Goal: Transaction & Acquisition: Purchase product/service

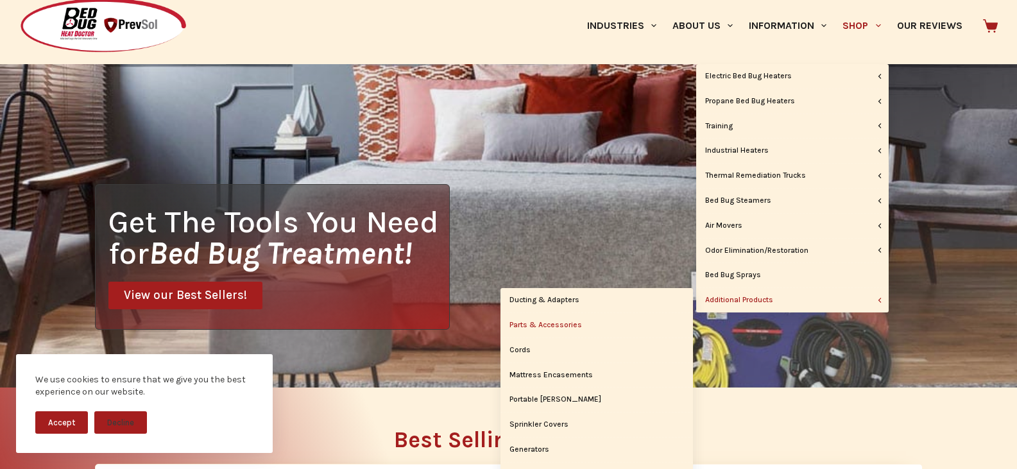
scroll to position [64, 0]
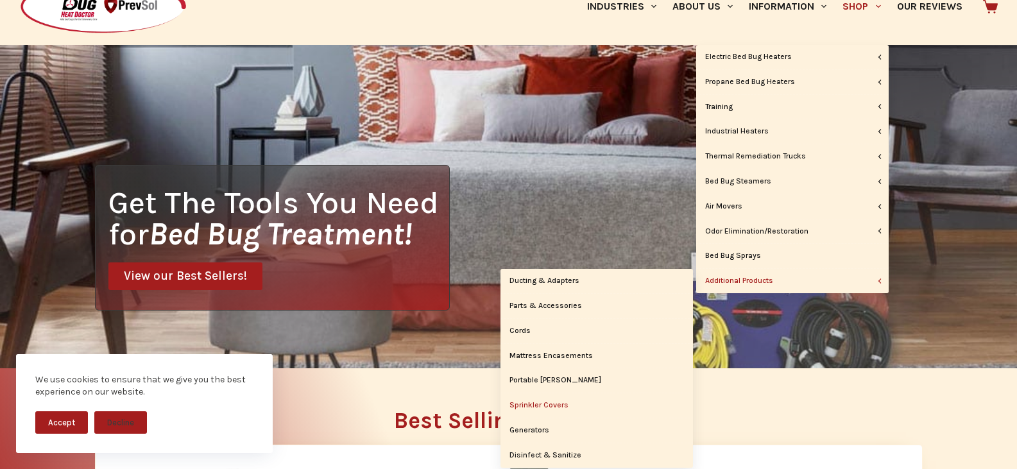
click at [557, 403] on link "Sprinkler Covers" at bounding box center [596, 405] width 192 height 24
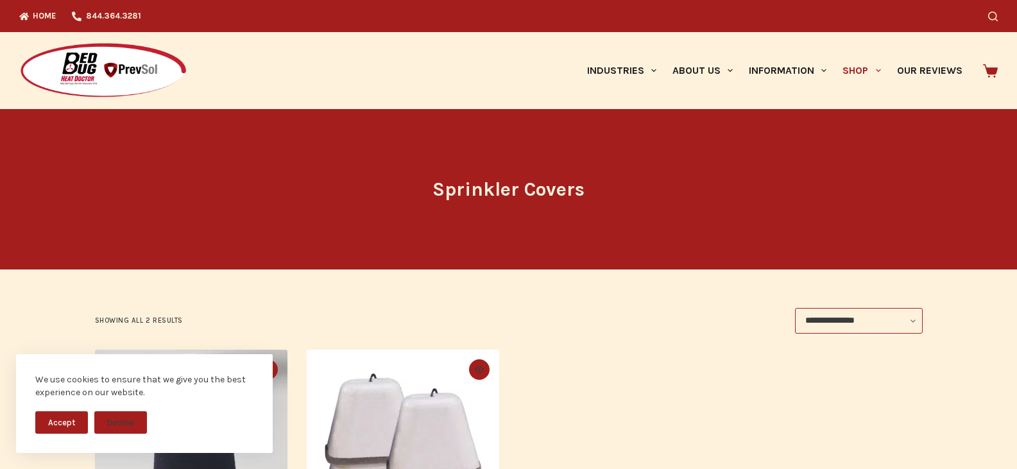
scroll to position [192, 0]
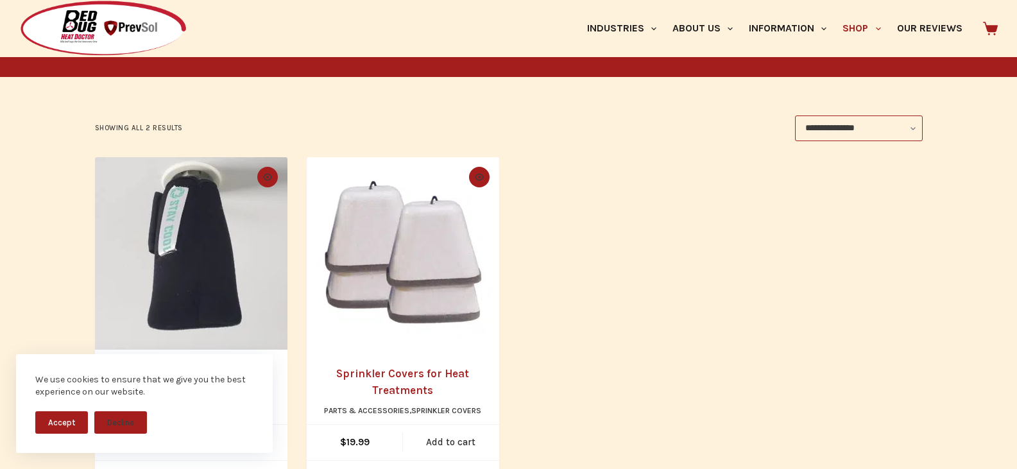
click at [68, 427] on button "Accept" at bounding box center [61, 422] width 53 height 22
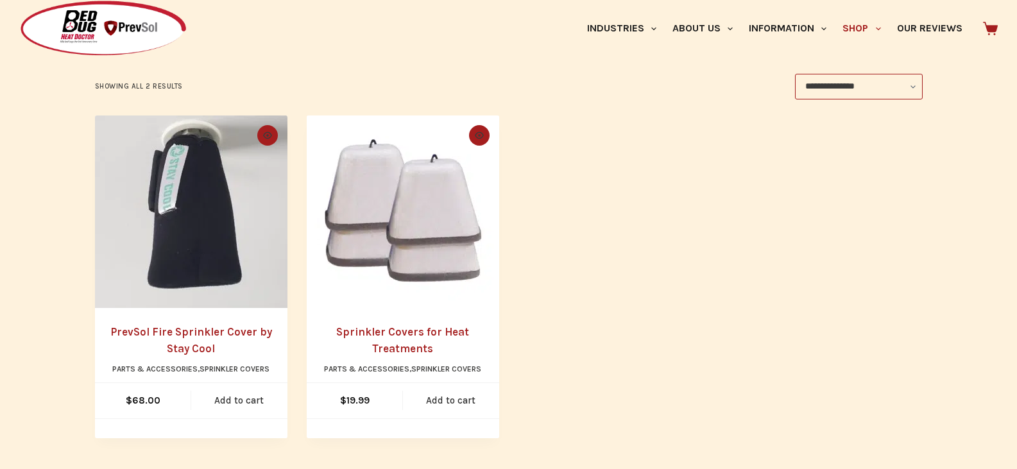
scroll to position [257, 0]
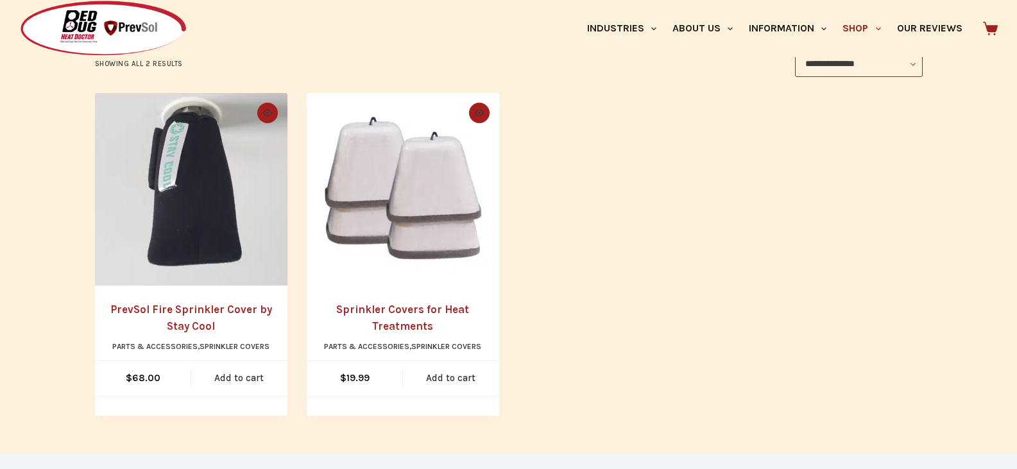
click at [204, 198] on img "PrevSol Fire Sprinkler Cover by Stay Cool" at bounding box center [191, 189] width 192 height 192
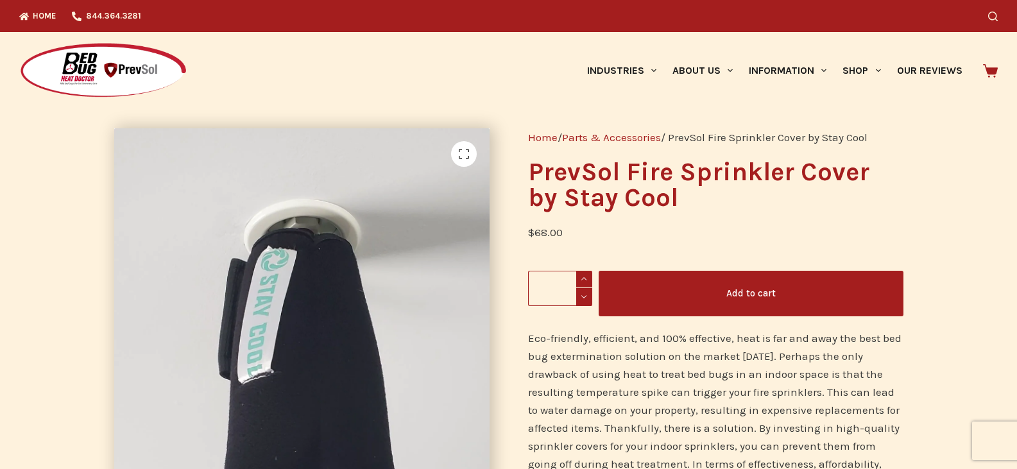
click at [582, 280] on span at bounding box center [584, 279] width 16 height 17
type input "*"
click at [738, 287] on button "Add to cart" at bounding box center [750, 294] width 305 height 46
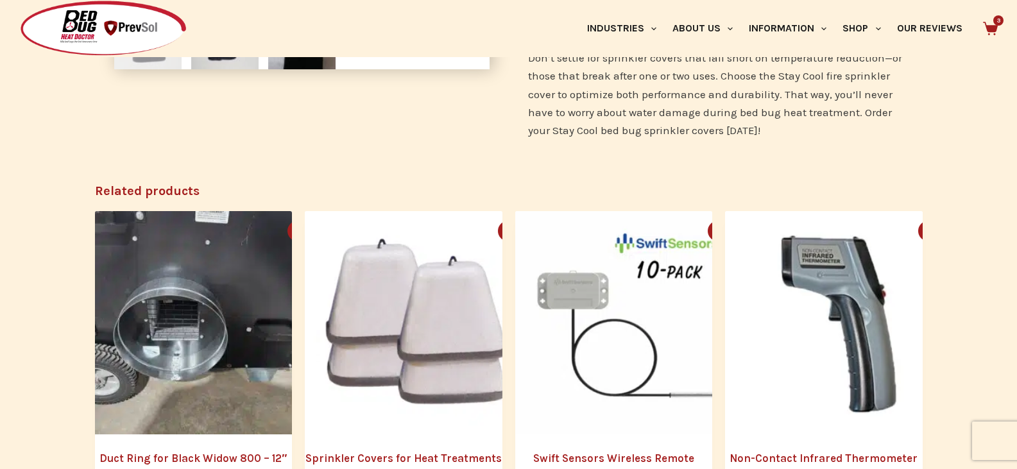
scroll to position [834, 0]
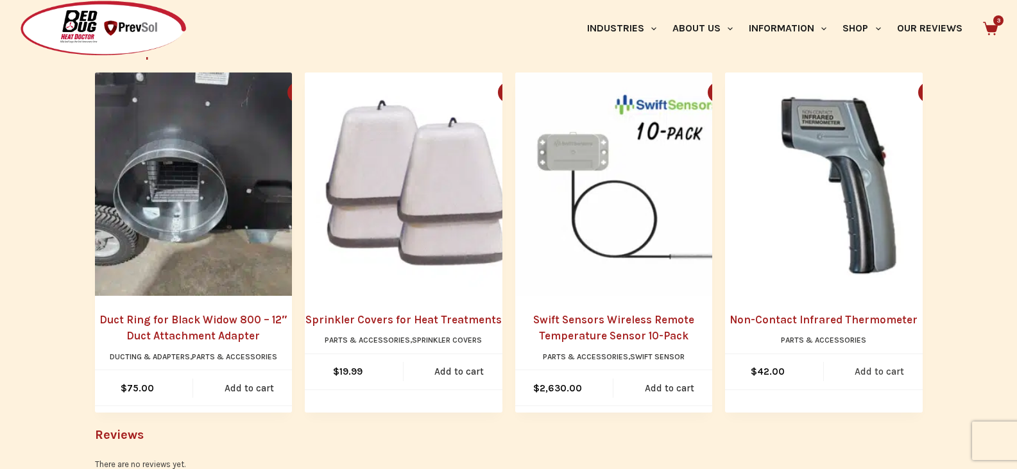
click at [880, 356] on link "Add to cart" at bounding box center [880, 371] width 112 height 35
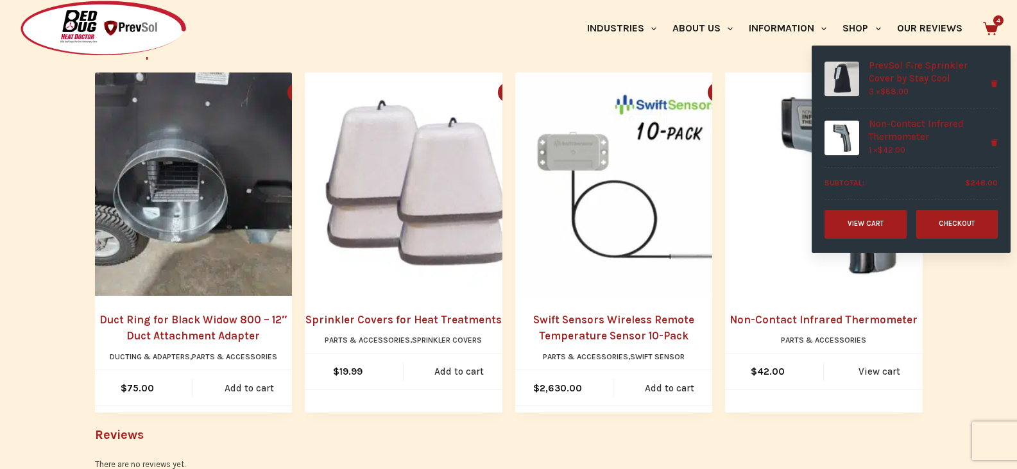
click at [997, 28] on icon at bounding box center [990, 28] width 15 height 13
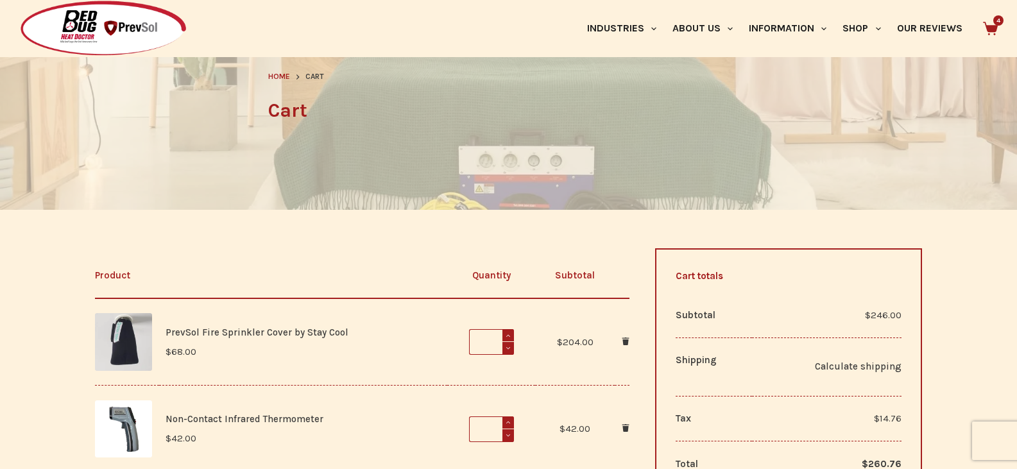
scroll to position [257, 0]
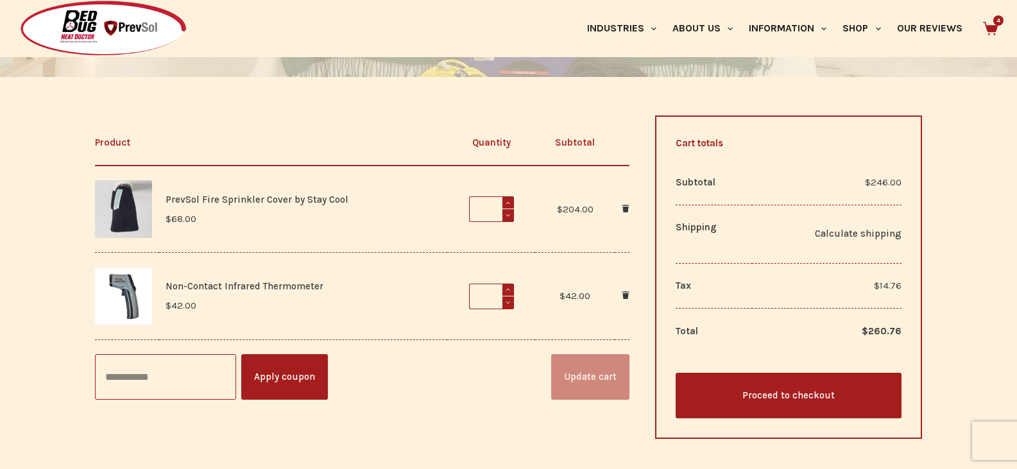
click at [83, 27] on img at bounding box center [103, 28] width 168 height 57
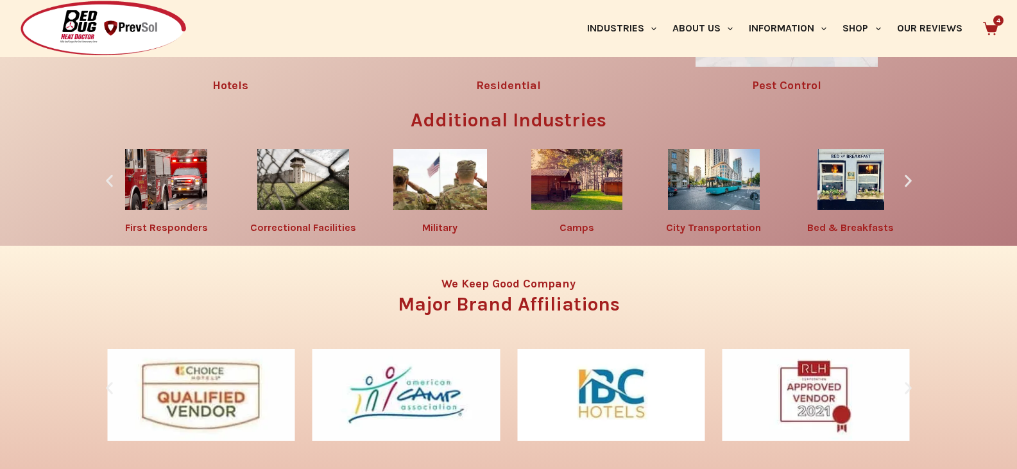
scroll to position [1895, 0]
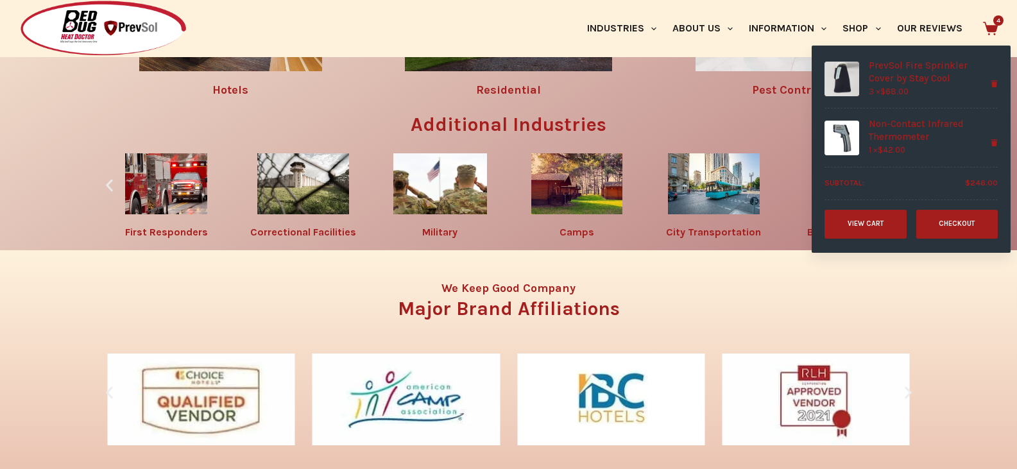
click at [869, 228] on link "View cart" at bounding box center [865, 224] width 82 height 29
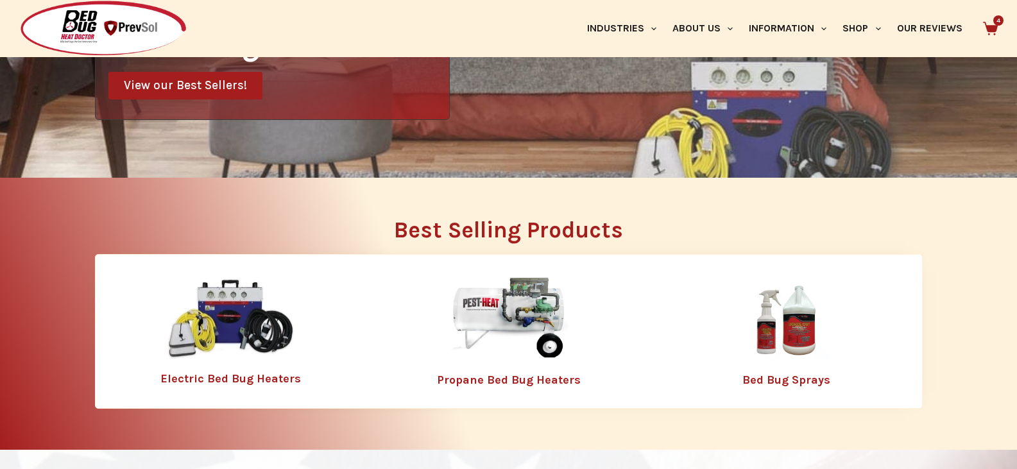
scroll to position [257, 0]
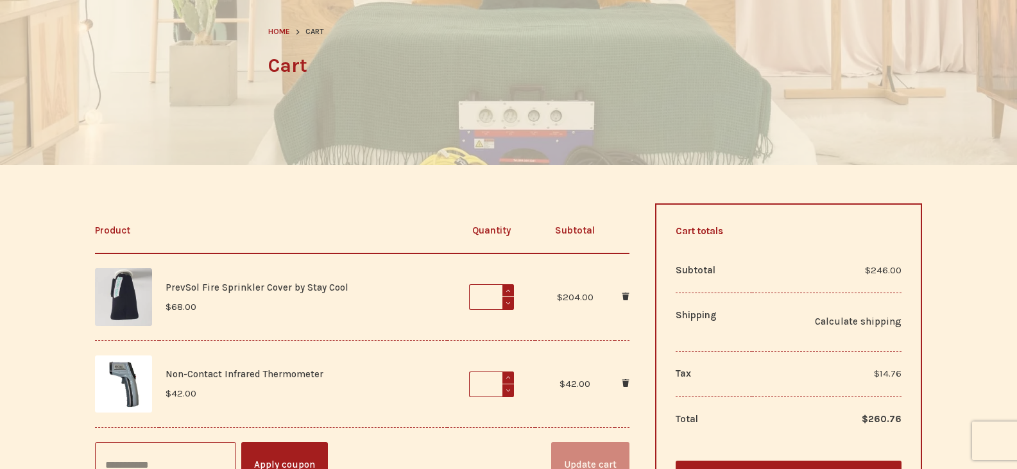
scroll to position [257, 0]
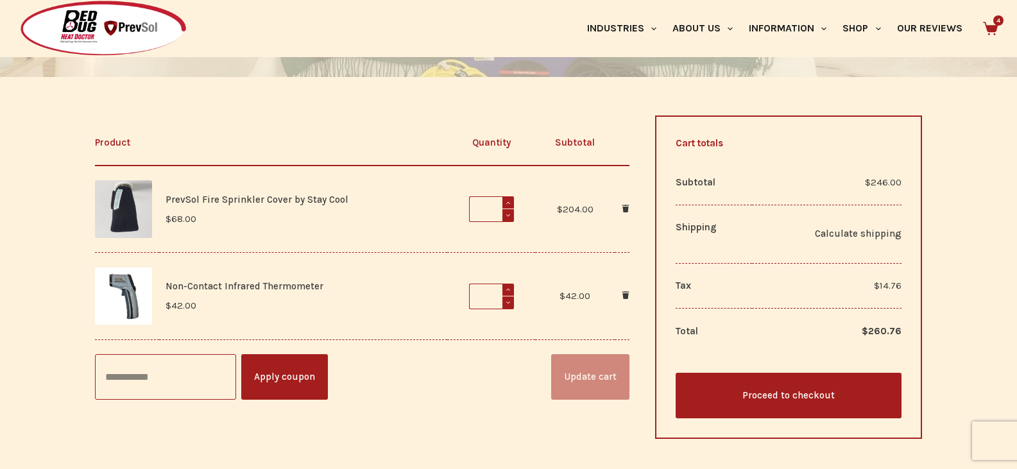
click at [190, 374] on input "Coupon:" at bounding box center [165, 377] width 141 height 46
type input "*******"
click at [260, 371] on button "Apply coupon" at bounding box center [284, 377] width 87 height 46
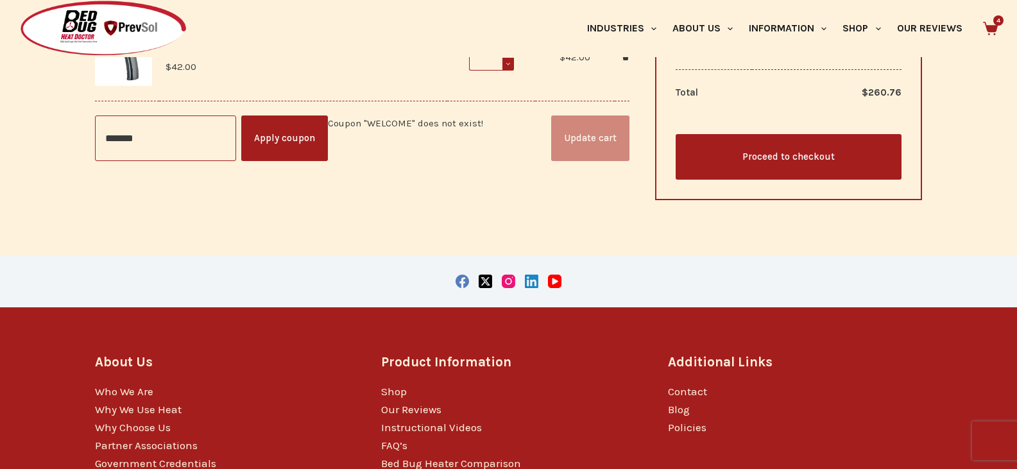
scroll to position [546, 0]
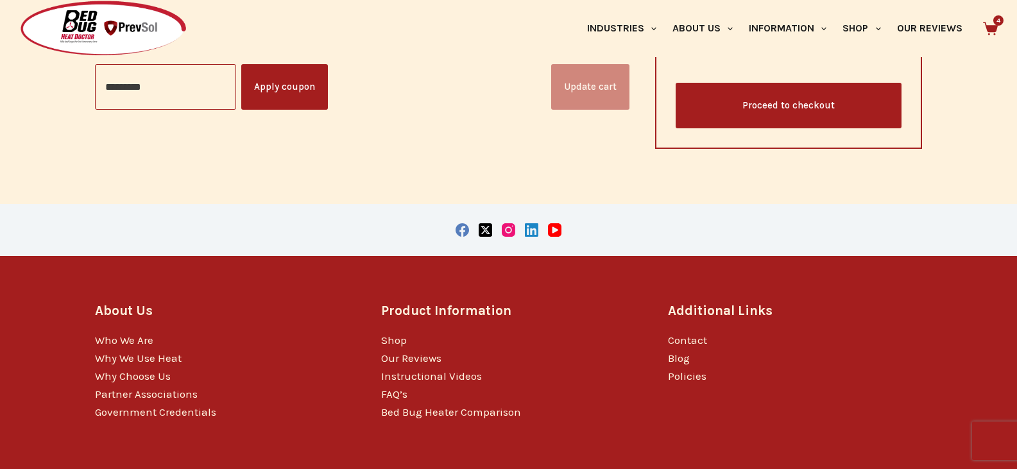
type input "*********"
click at [269, 107] on button "Apply coupon" at bounding box center [284, 87] width 87 height 46
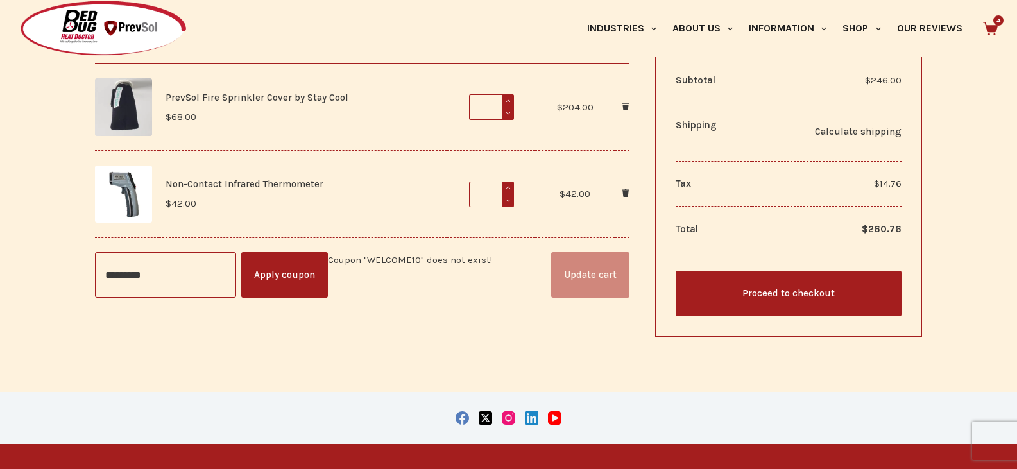
scroll to position [354, 0]
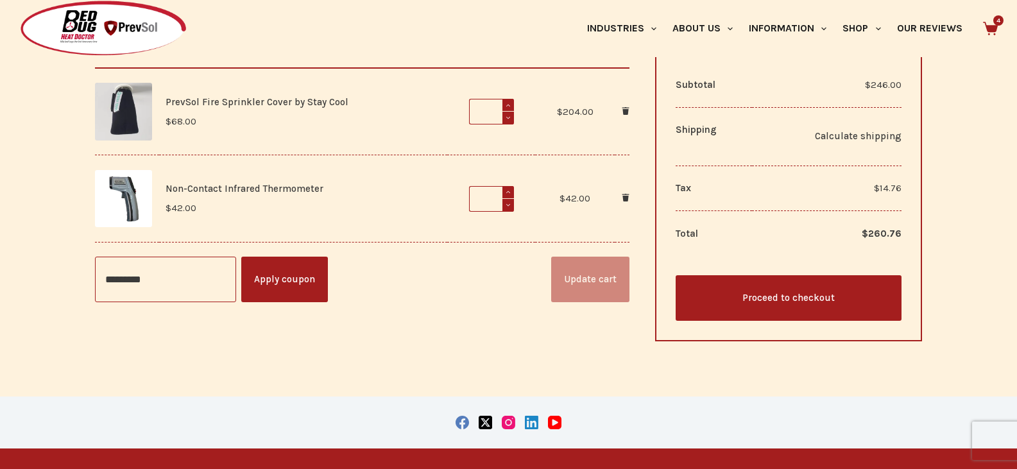
type input "*********"
click at [287, 269] on button "Apply coupon" at bounding box center [284, 280] width 87 height 46
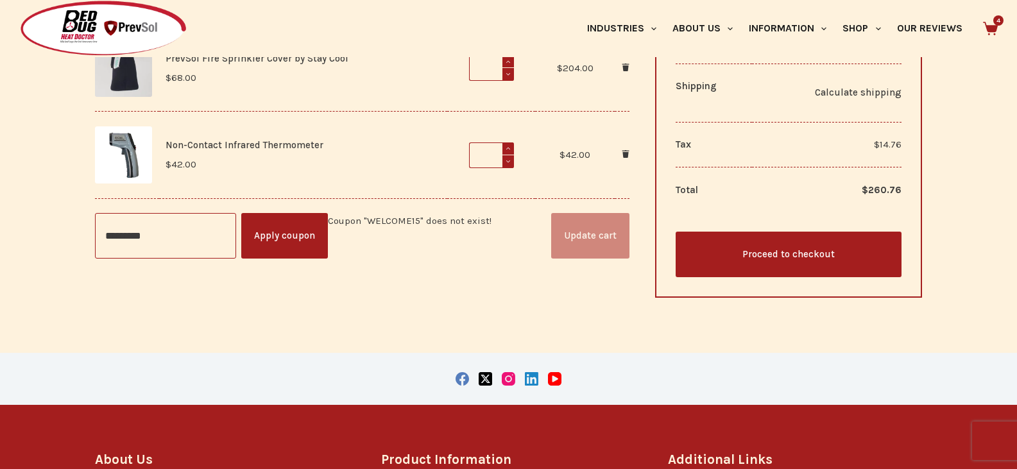
scroll to position [226, 0]
